Goal: Check status: Check status

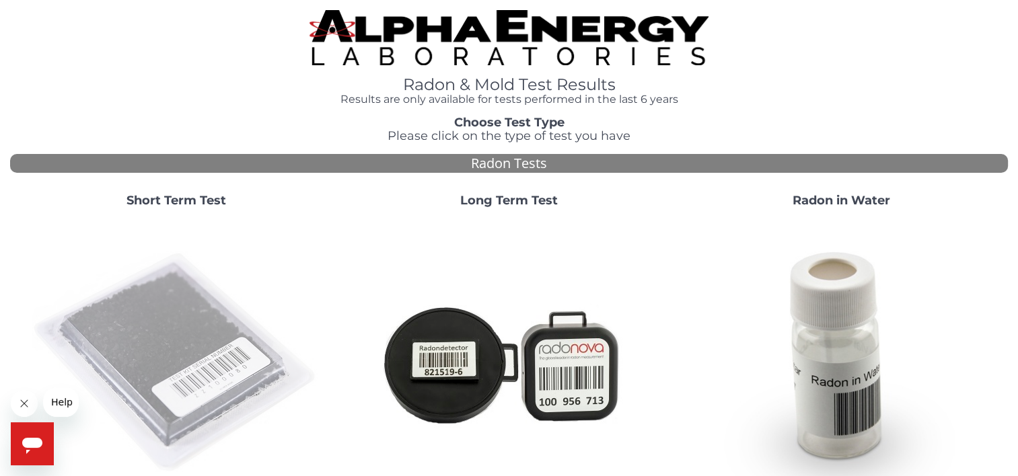
click at [204, 356] on img at bounding box center [176, 363] width 289 height 289
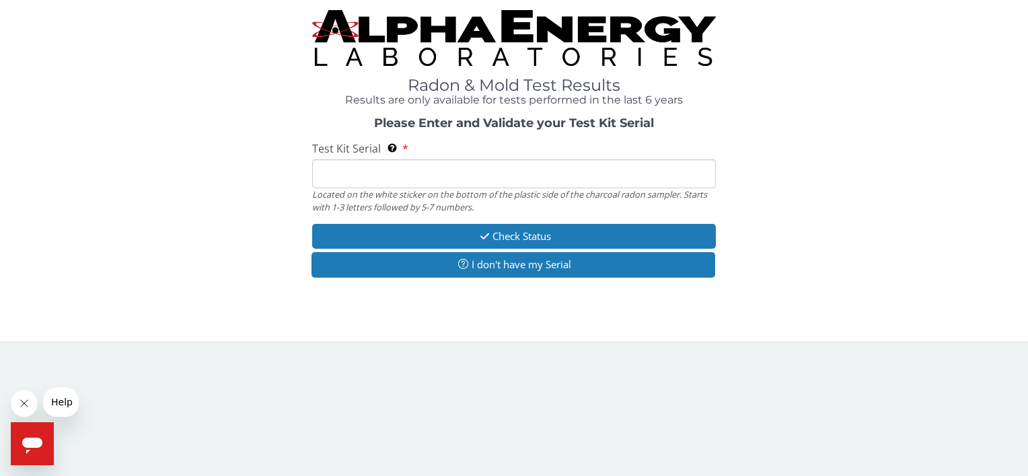
click at [405, 171] on input "Test Kit Serial Located on the white sticker on the bottom of the plastic side …" at bounding box center [513, 173] width 403 height 29
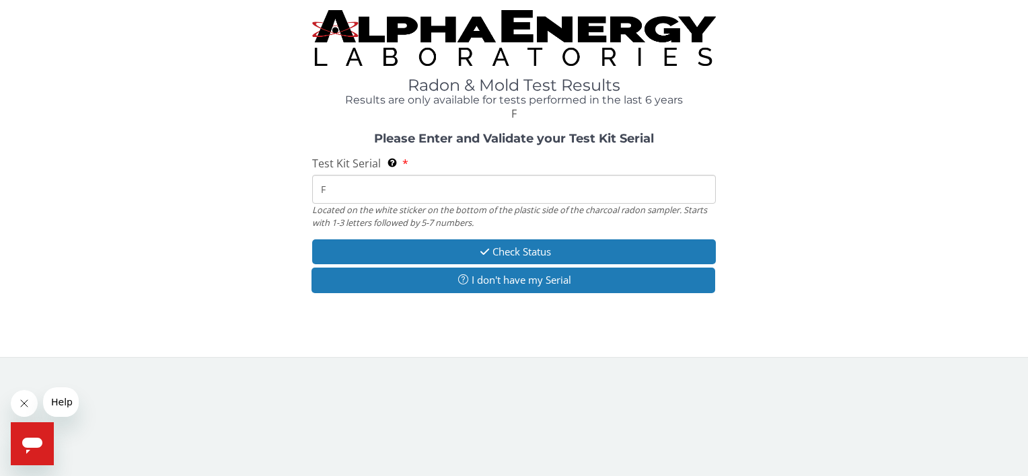
type input "FE"
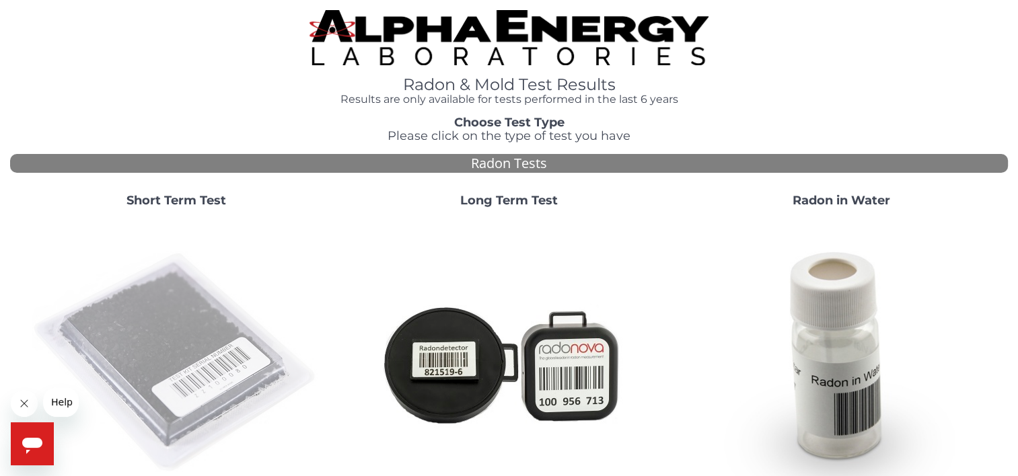
click at [162, 347] on img at bounding box center [176, 363] width 289 height 289
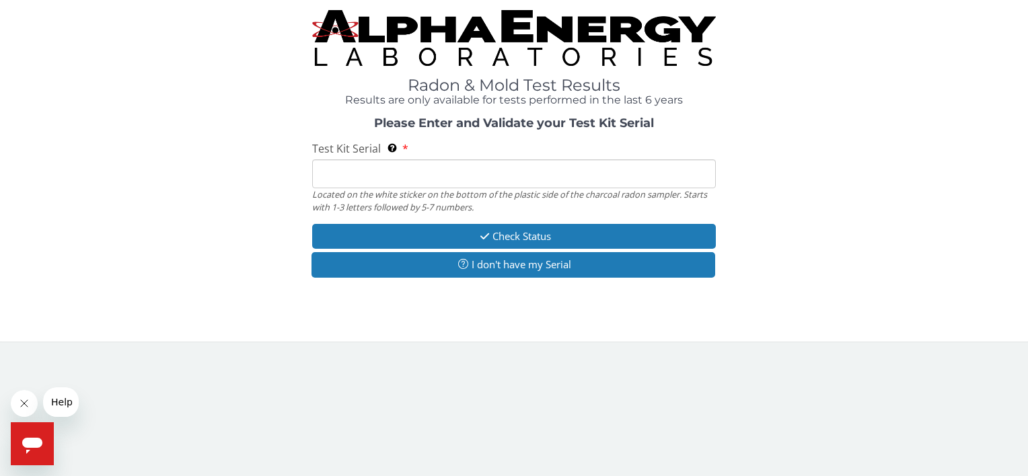
click at [340, 178] on input "Test Kit Serial Located on the white sticker on the bottom of the plastic side …" at bounding box center [513, 173] width 403 height 29
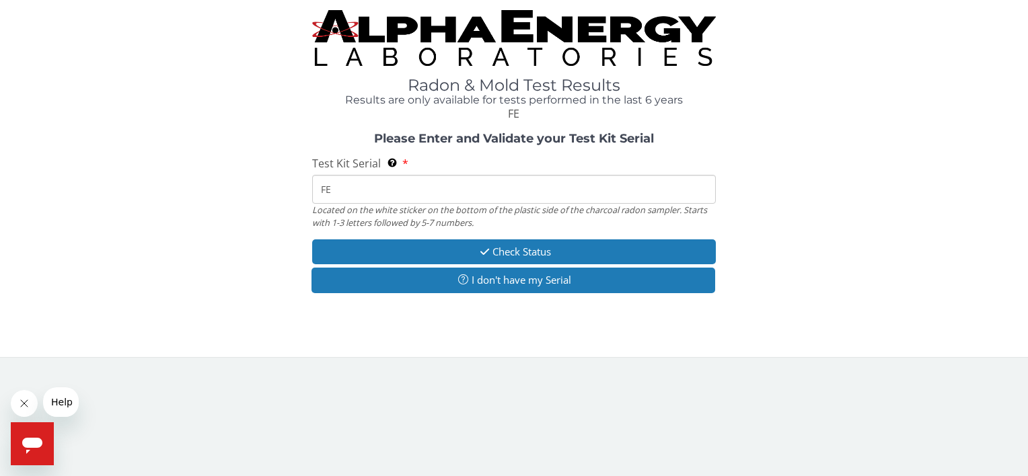
click at [346, 184] on input "FE" at bounding box center [513, 189] width 403 height 29
type input "FE439172"
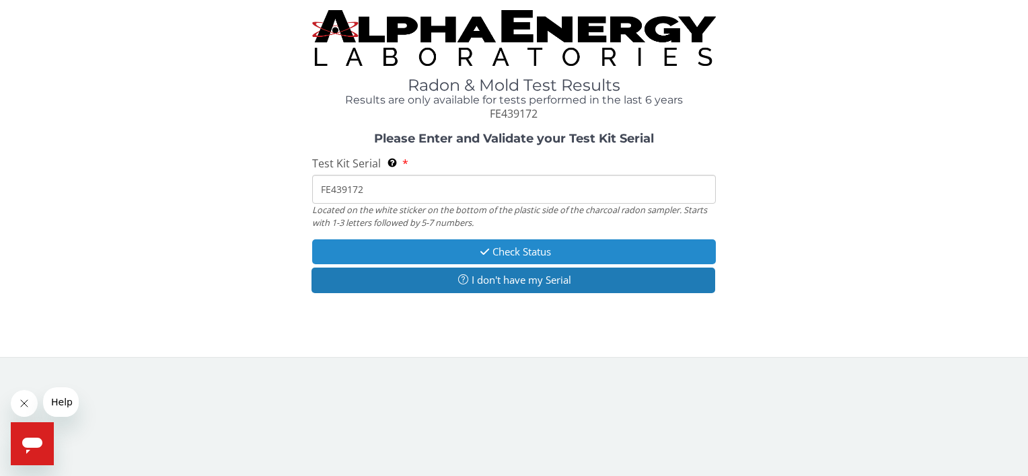
click at [539, 256] on button "Check Status" at bounding box center [513, 251] width 403 height 25
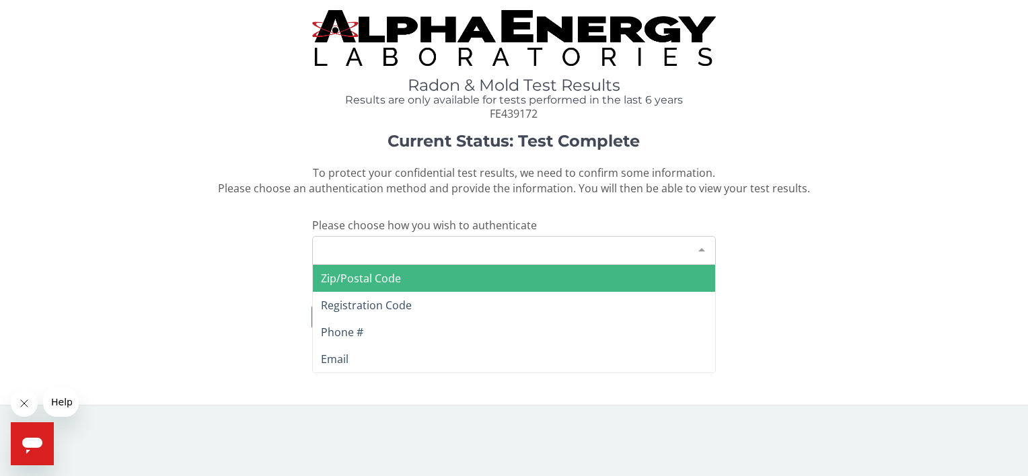
click at [695, 247] on div at bounding box center [701, 250] width 27 height 26
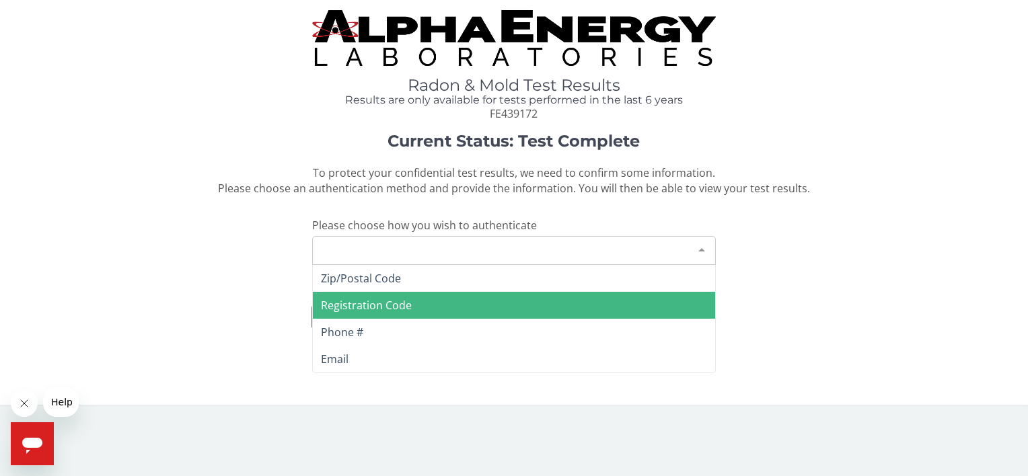
click at [543, 302] on span "Registration Code" at bounding box center [514, 305] width 402 height 27
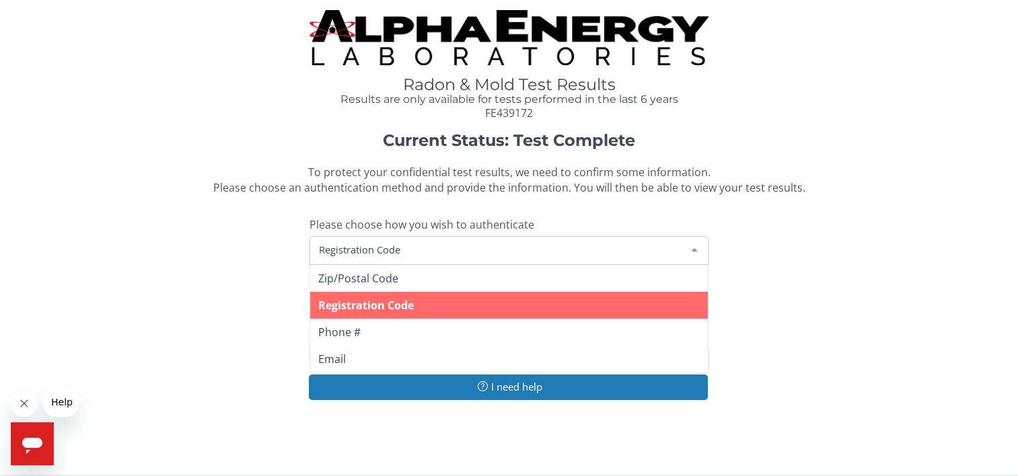
click at [694, 250] on div at bounding box center [694, 250] width 27 height 26
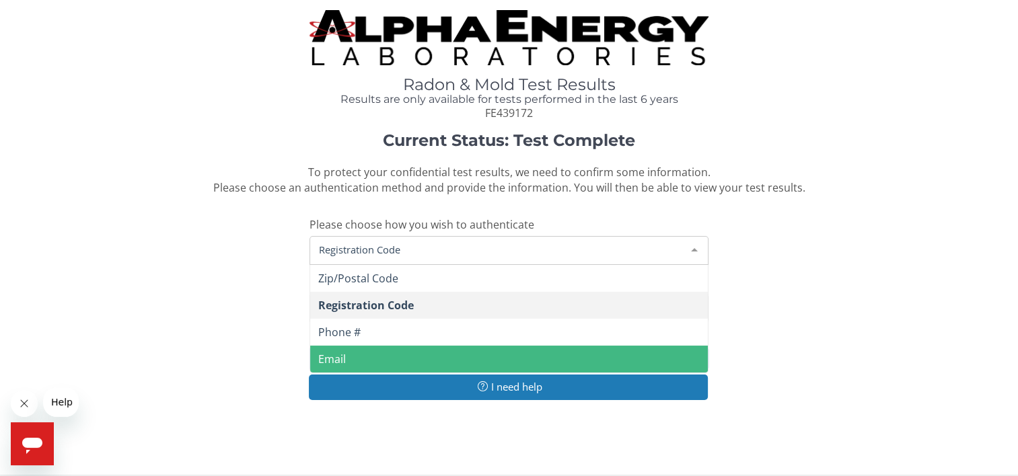
click at [480, 363] on span "Email" at bounding box center [509, 359] width 398 height 27
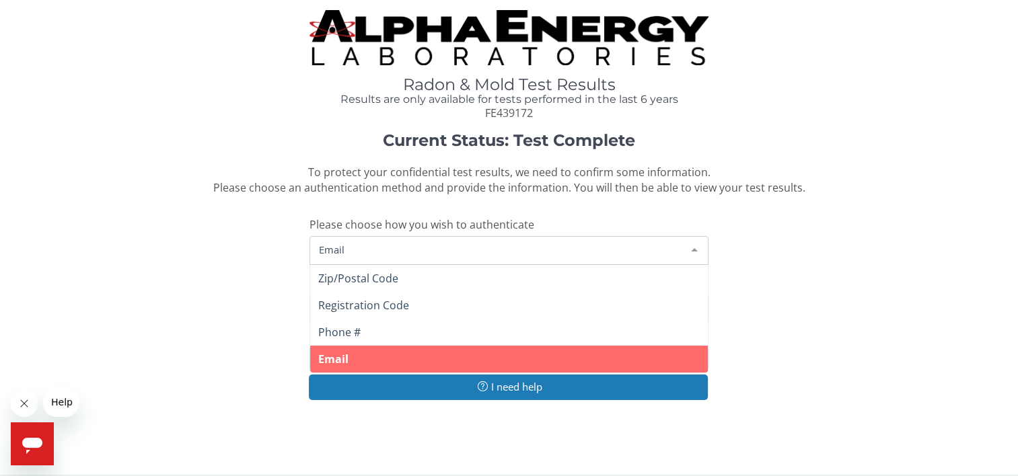
click at [699, 250] on div at bounding box center [694, 250] width 27 height 26
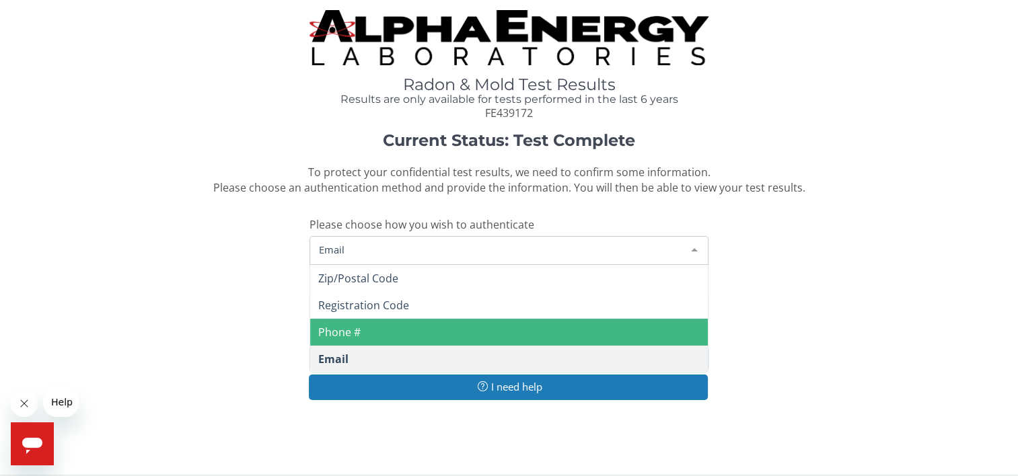
click at [561, 334] on span "Phone #" at bounding box center [509, 332] width 398 height 27
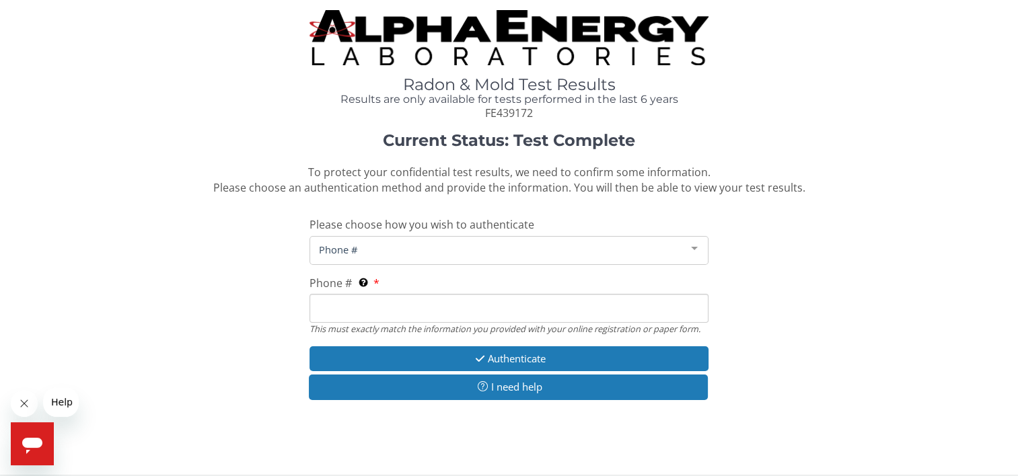
click at [512, 309] on input "Phone # This must exactly match the information you provided with your online r…" at bounding box center [508, 308] width 399 height 29
type input "2"
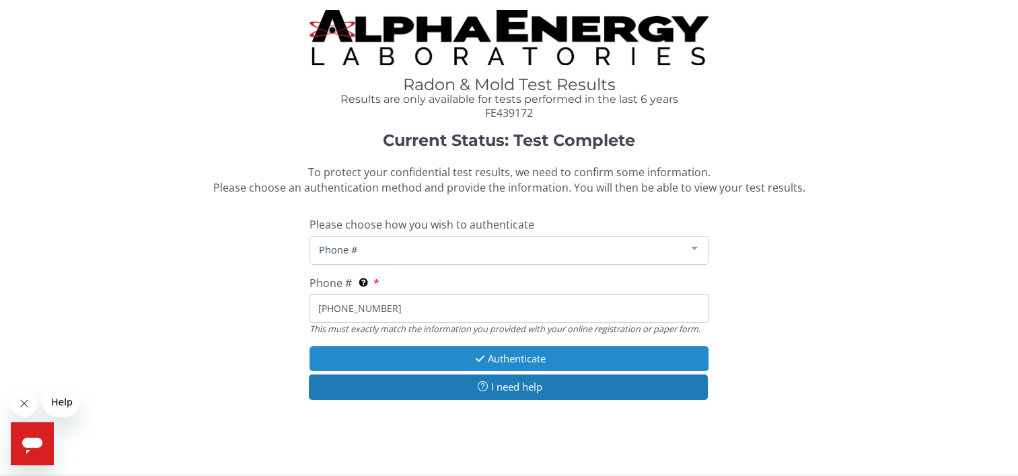
type input "937 260 8839"
click at [522, 367] on button "Authenticate" at bounding box center [508, 358] width 399 height 25
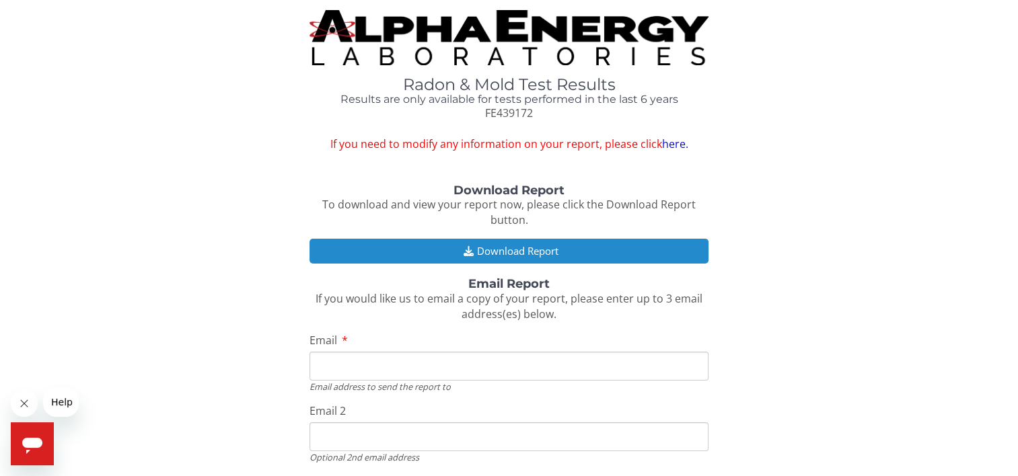
click at [521, 249] on button "Download Report" at bounding box center [508, 251] width 399 height 25
